Goal: Use online tool/utility: Utilize a website feature to perform a specific function

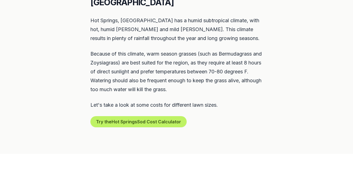
scroll to position [282, 0]
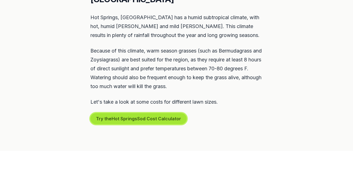
click at [126, 113] on button "Try the Hot Springs Sod Cost Calculator" at bounding box center [138, 118] width 96 height 11
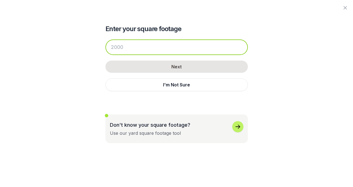
click at [144, 47] on input "number" at bounding box center [176, 48] width 142 height 16
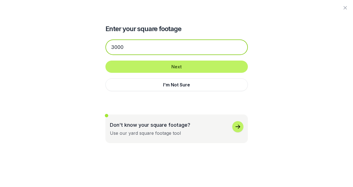
type input "3000"
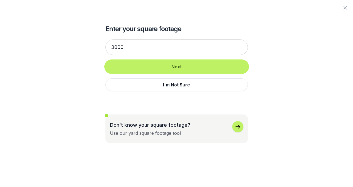
click at [151, 64] on button "Next" at bounding box center [176, 67] width 142 height 12
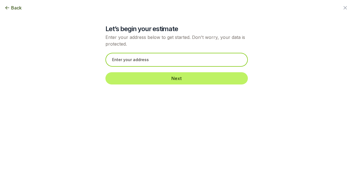
click at [170, 61] on input "text" at bounding box center [176, 60] width 142 height 14
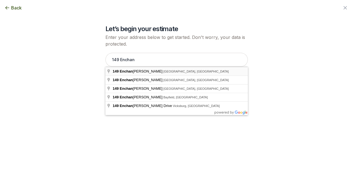
type input "[STREET_ADDRESS]"
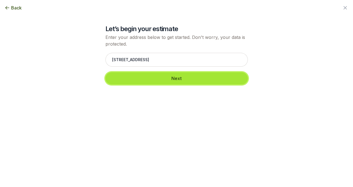
click at [174, 83] on button "Next" at bounding box center [176, 78] width 142 height 12
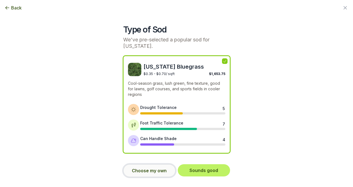
click at [147, 172] on button "Choose my own" at bounding box center [149, 170] width 52 height 13
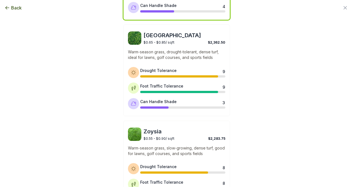
scroll to position [134, 0]
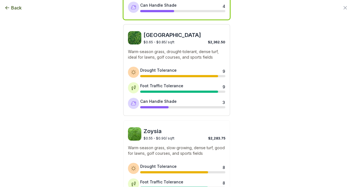
click at [179, 39] on div "$0.65 - $0.85 / sqft $2,362.50" at bounding box center [185, 41] width 82 height 5
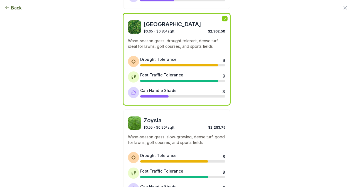
scroll to position [144, 0]
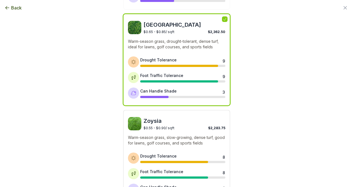
click at [158, 120] on span "Zoysia" at bounding box center [185, 121] width 82 height 8
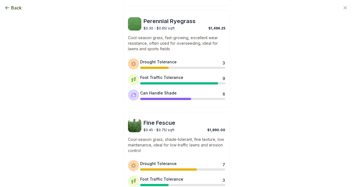
scroll to position [492, 0]
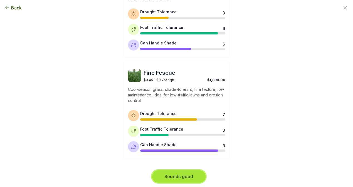
click at [183, 177] on button "Sounds good" at bounding box center [178, 177] width 53 height 12
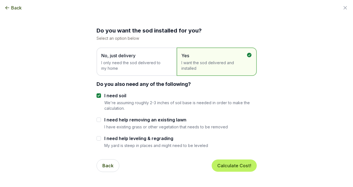
click at [147, 65] on span "I only need the sod delivered to my home" at bounding box center [133, 65] width 65 height 11
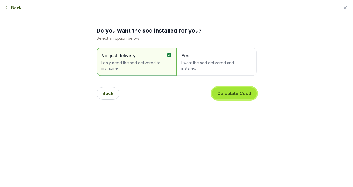
click at [227, 92] on button "Calculate Cost!" at bounding box center [234, 93] width 45 height 12
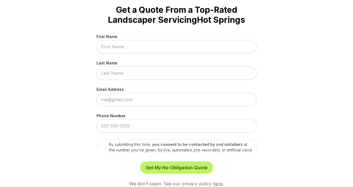
scroll to position [31, 0]
